Goal: Find specific page/section: Find specific page/section

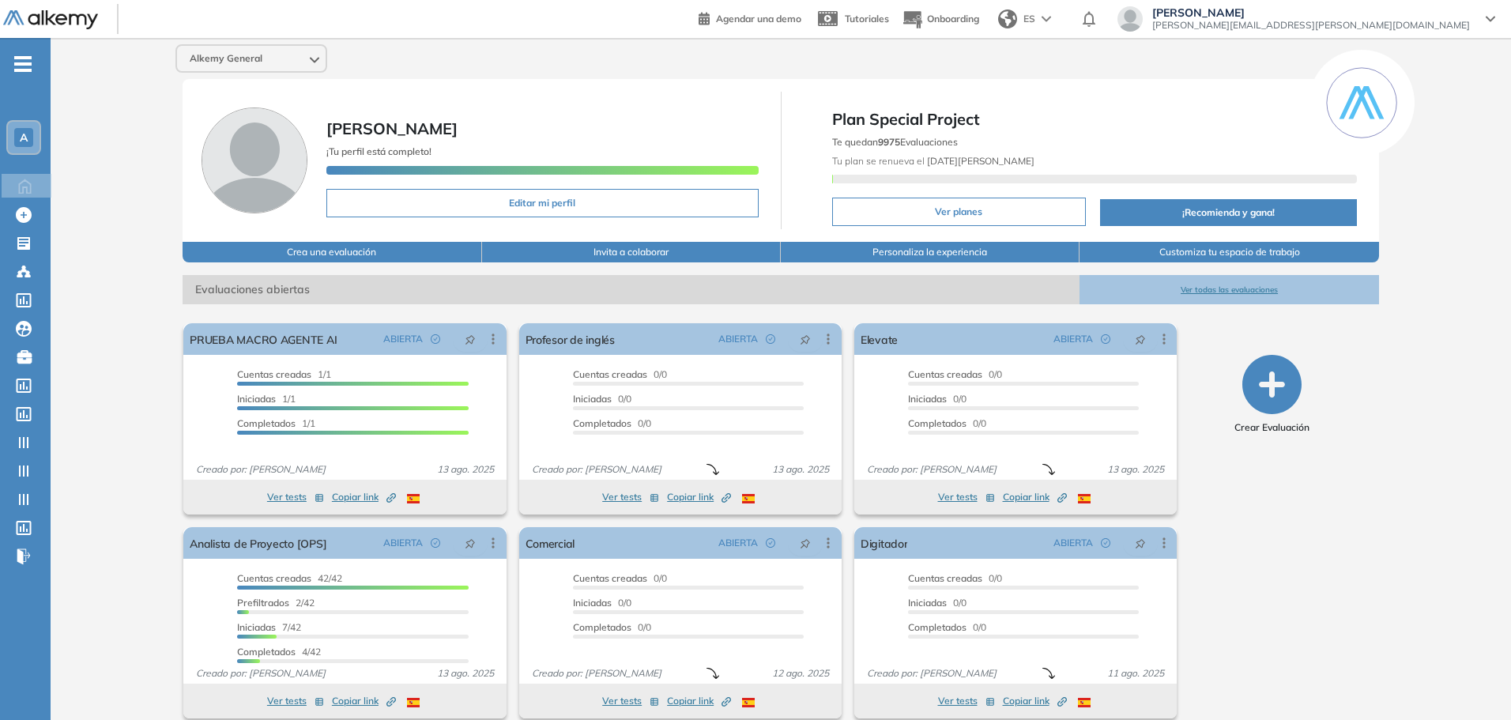
click at [313, 54] on div at bounding box center [314, 58] width 9 height 13
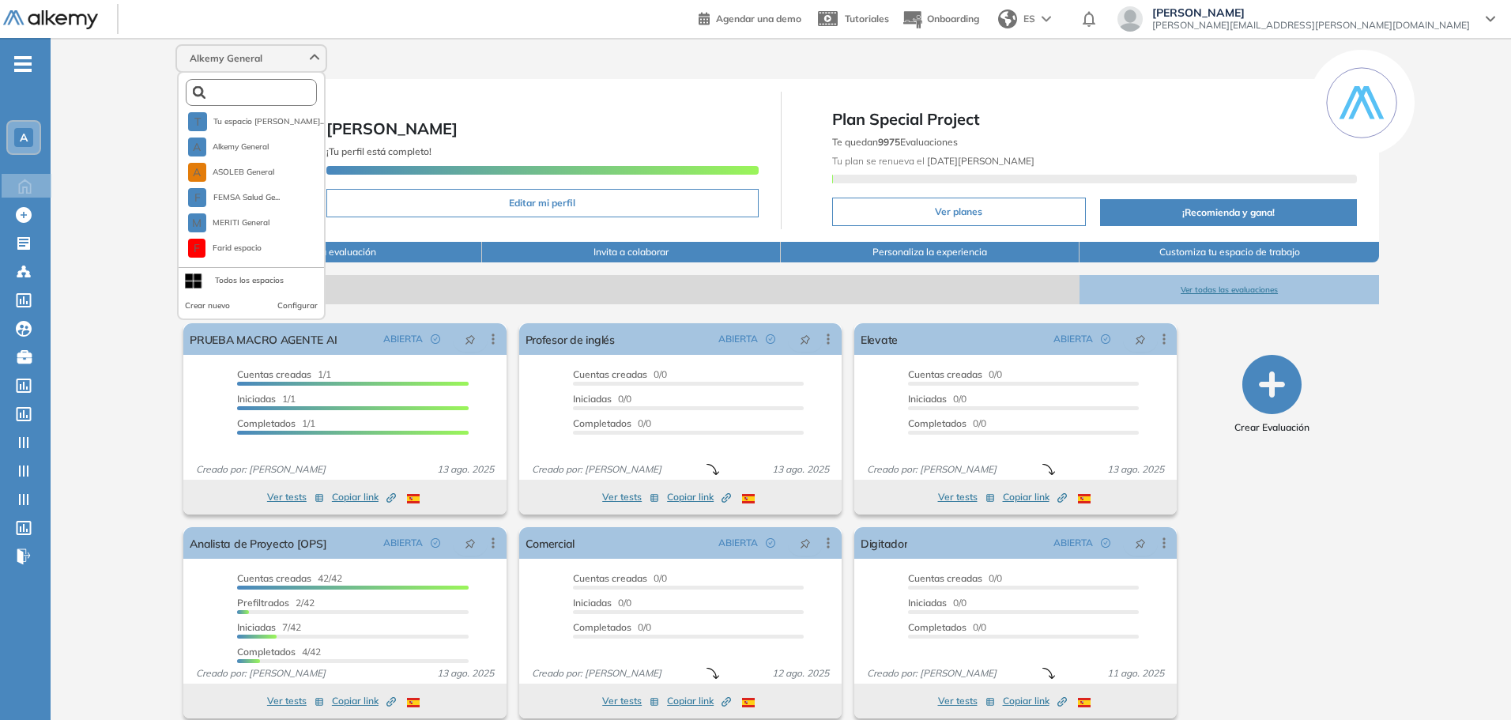
click at [281, 96] on input "text" at bounding box center [254, 93] width 99 height 12
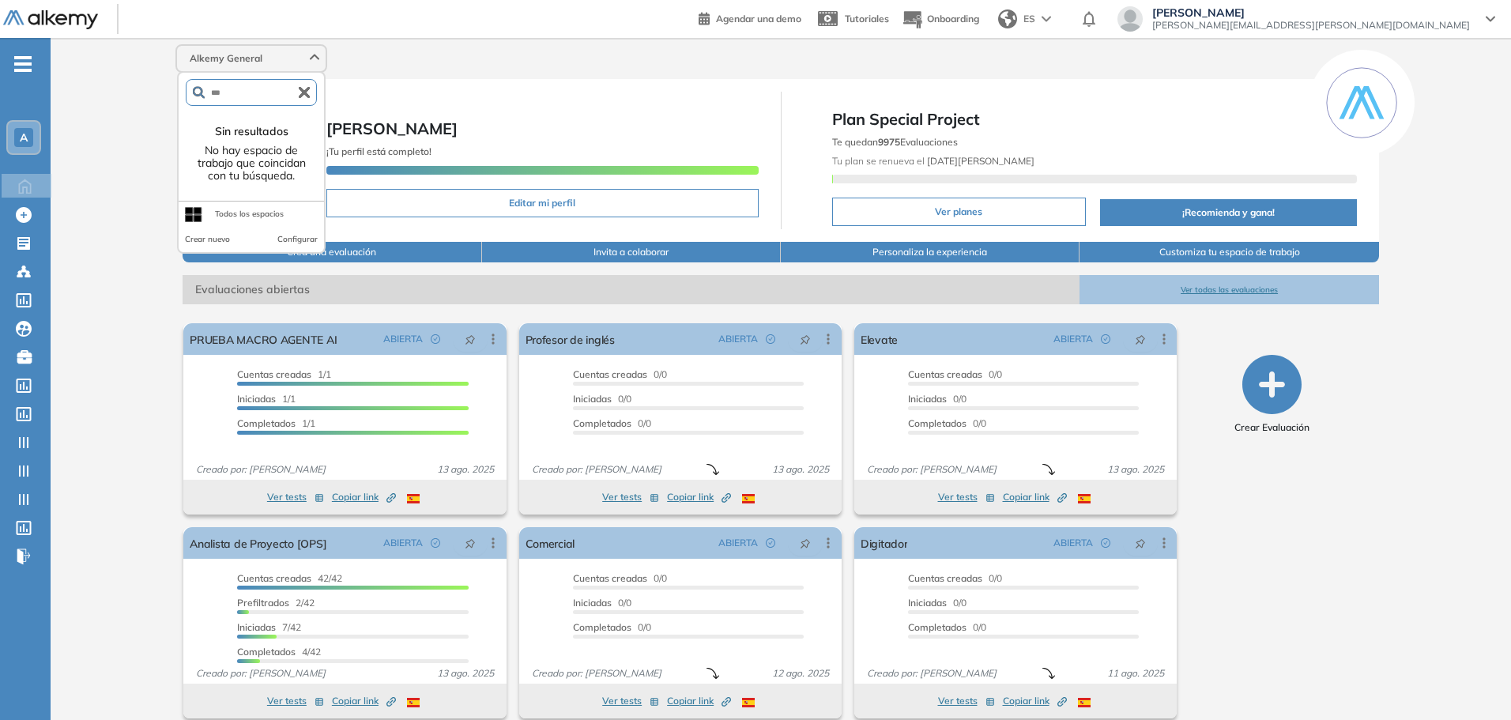
type input "***"
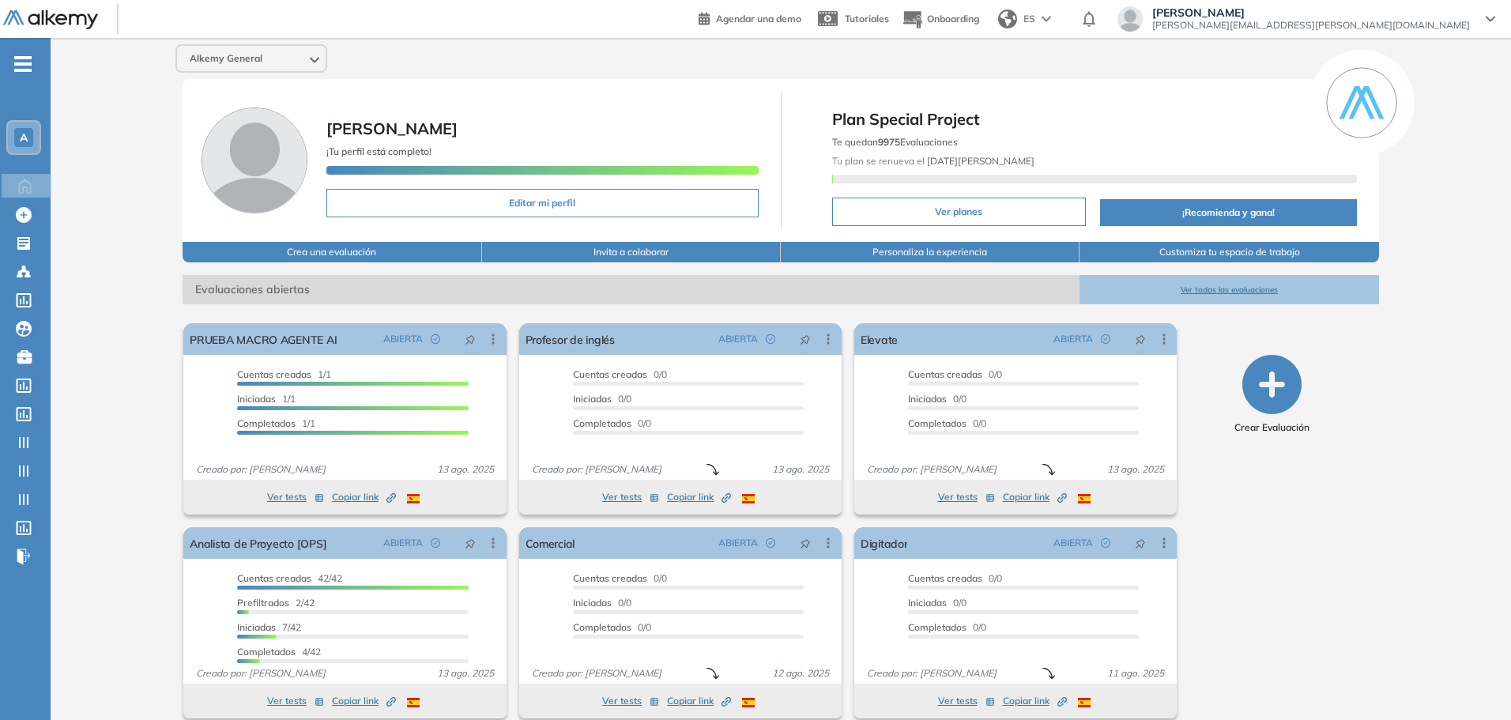
click at [231, 60] on span "Alkemy General" at bounding box center [226, 58] width 73 height 13
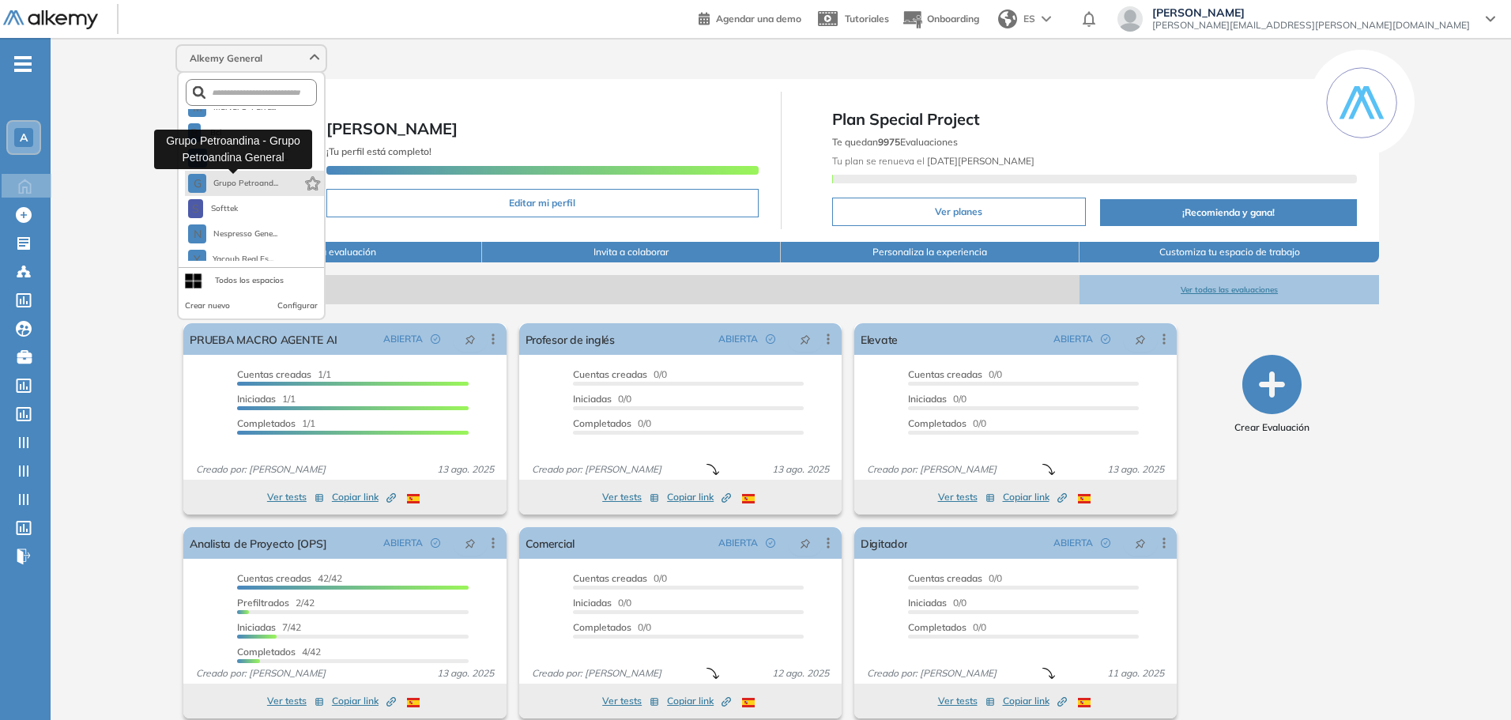
scroll to position [506, 0]
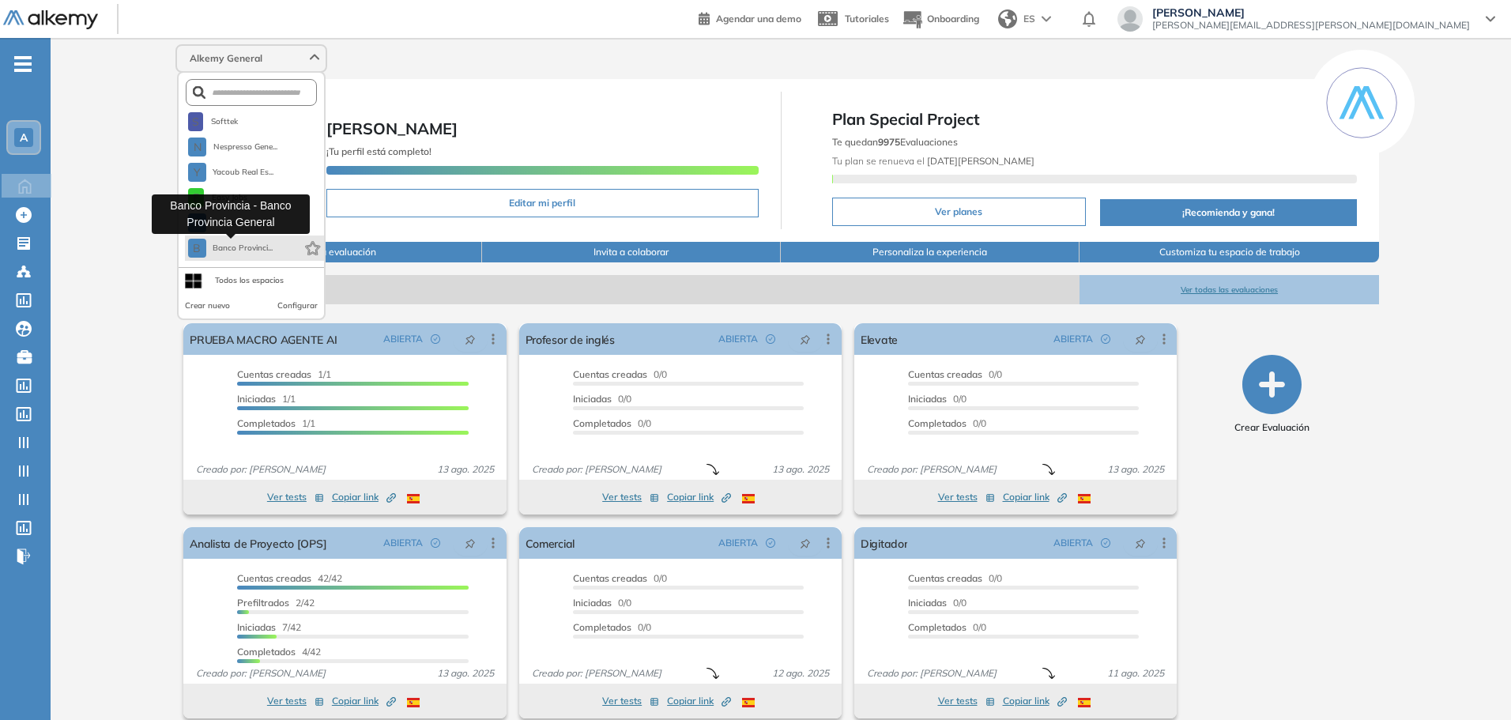
click at [266, 251] on span "Banco Provinci..." at bounding box center [243, 248] width 61 height 13
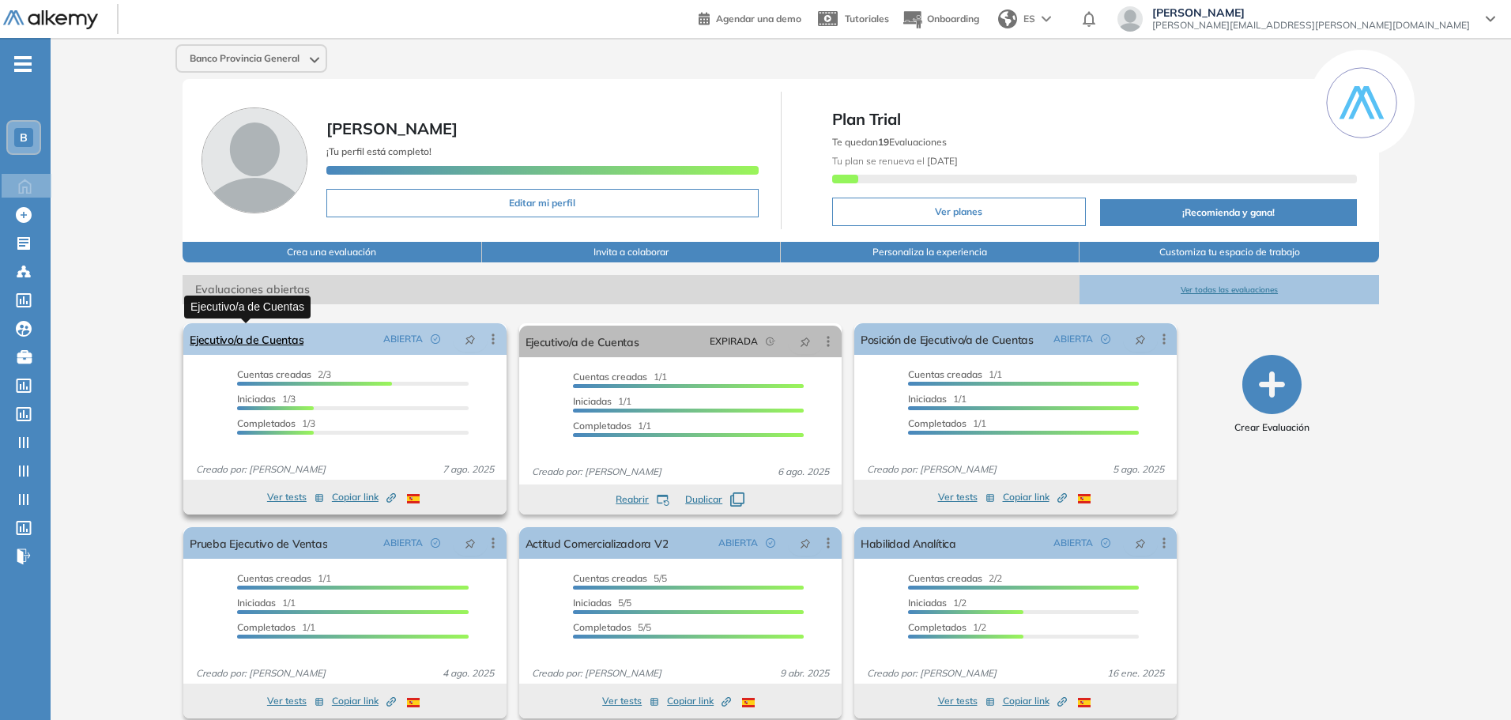
click at [277, 339] on link "Ejecutivo/a de Cuentas" at bounding box center [247, 339] width 114 height 32
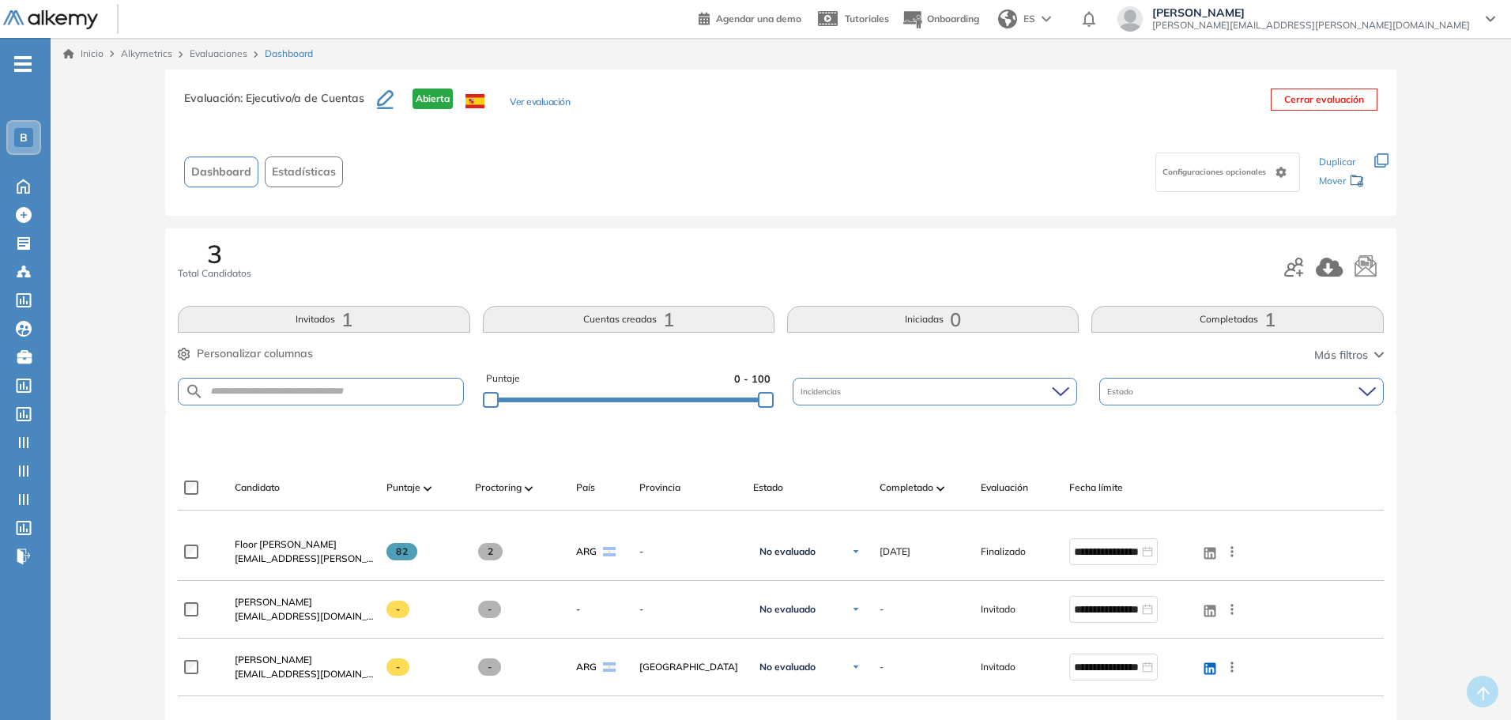
click at [1263, 174] on span "Configuraciones opcionales" at bounding box center [1215, 172] width 107 height 12
drag, startPoint x: 105, startPoint y: 480, endPoint x: 141, endPoint y: 473, distance: 36.4
click at [105, 480] on div "Evaluación : Ejecutivo/a de Cuentas Abierta Ver evaluación Cerrar evaluación Da…" at bounding box center [781, 538] width 1448 height 936
click at [1250, 156] on div "Configuraciones opcionales" at bounding box center [1227, 172] width 145 height 40
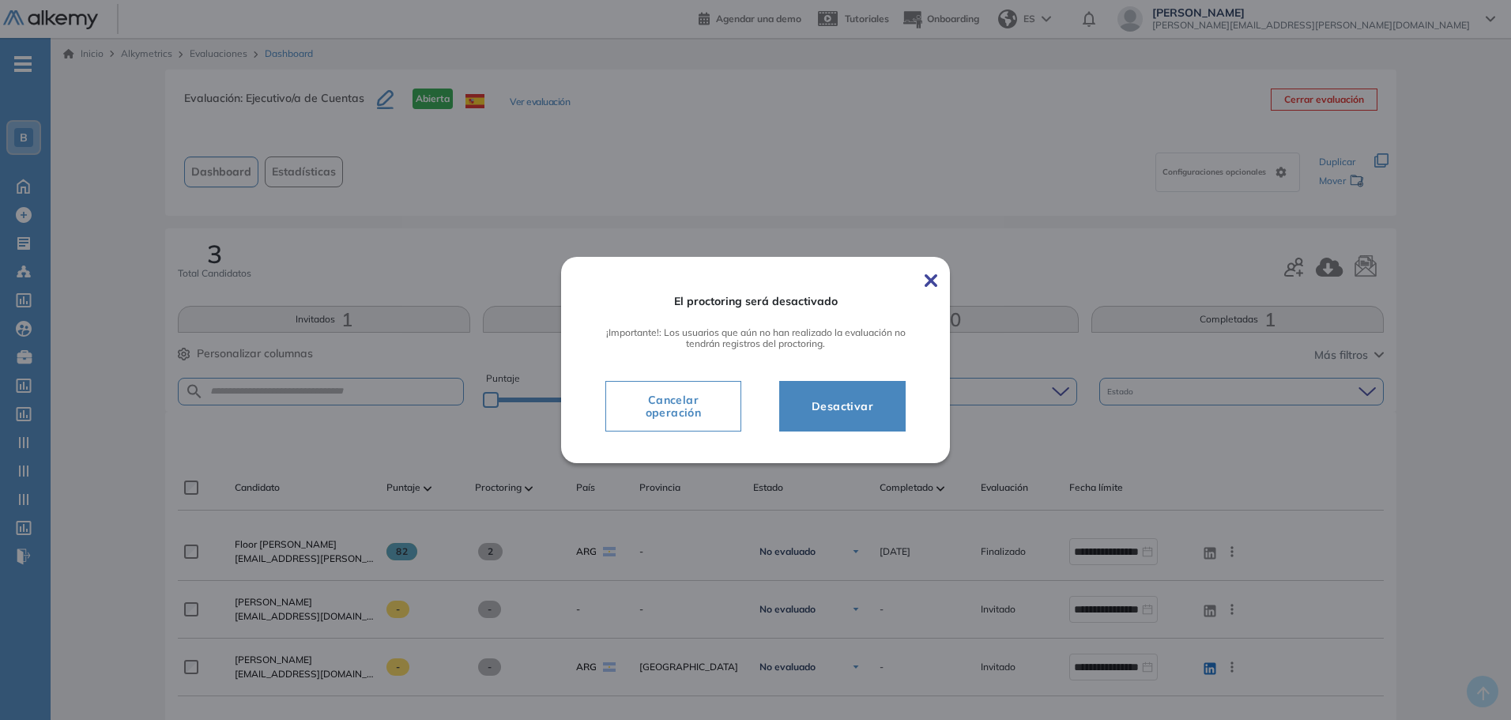
click at [935, 281] on img at bounding box center [930, 280] width 13 height 13
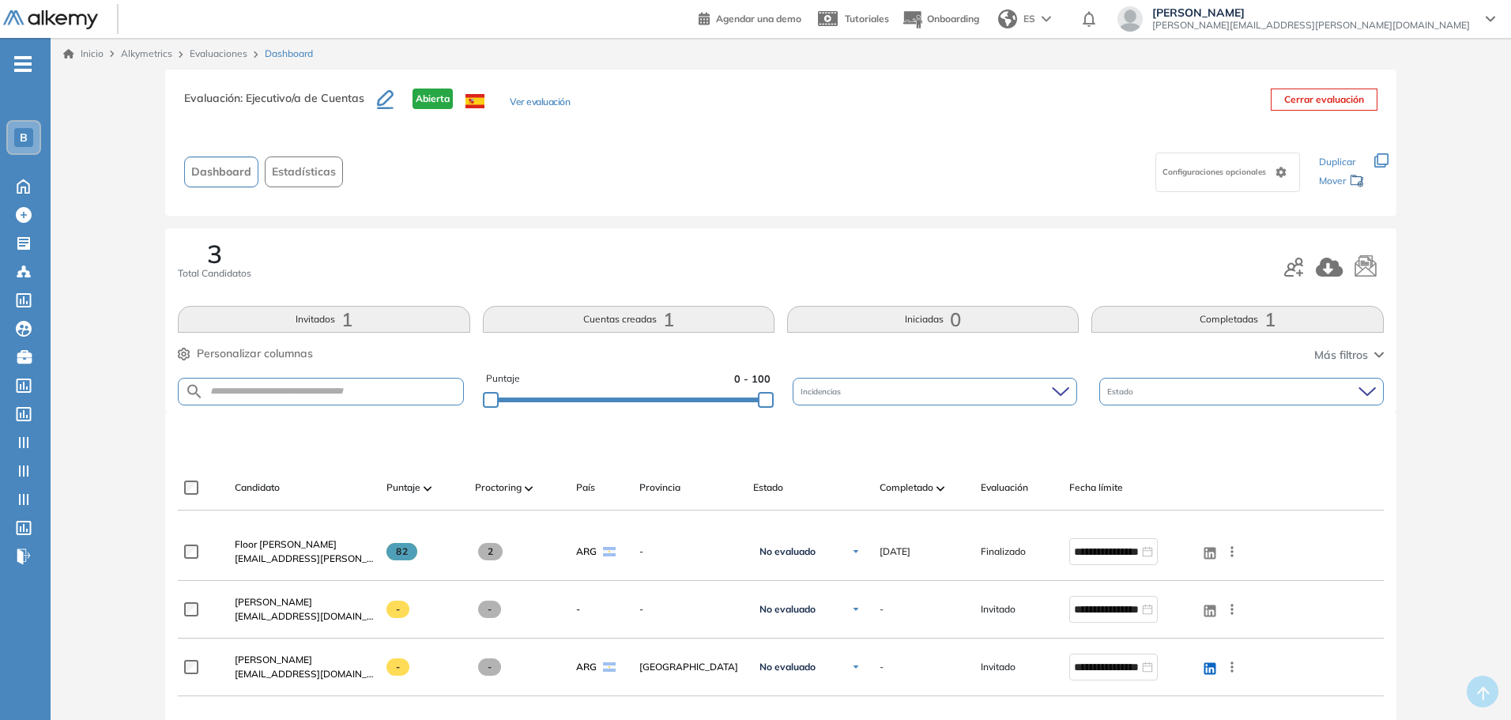
click at [1264, 179] on div "Configuraciones opcionales" at bounding box center [1227, 172] width 145 height 40
click at [932, 159] on div "Configuraciones opcionales" at bounding box center [827, 172] width 956 height 50
